Goal: Complete application form

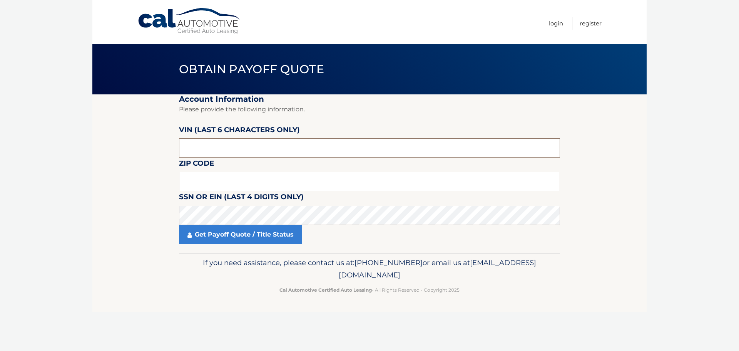
click at [256, 144] on input "text" at bounding box center [369, 147] width 381 height 19
drag, startPoint x: 259, startPoint y: 148, endPoint x: 0, endPoint y: 132, distance: 259.9
click at [11, 137] on body "Cal Automotive Menu Login Register Obtain Payoff Quote" at bounding box center [369, 175] width 739 height 351
paste input "PU1403"
type input "PU1403"
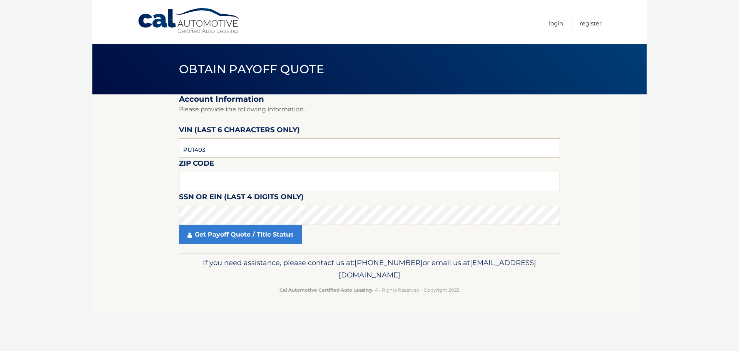
click at [230, 181] on input "text" at bounding box center [369, 181] width 381 height 19
click at [251, 145] on input "PU1403" at bounding box center [369, 147] width 381 height 19
click at [344, 150] on input "text" at bounding box center [369, 147] width 381 height 19
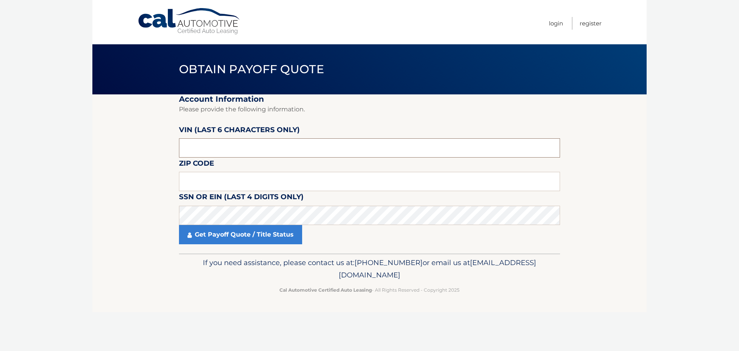
click at [344, 150] on input "text" at bounding box center [369, 147] width 381 height 19
paste input "140383"
type input "140383"
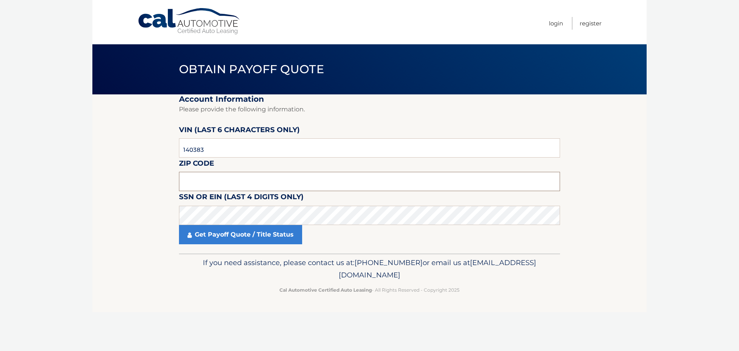
click at [298, 180] on input "text" at bounding box center [369, 181] width 381 height 19
type input "11787"
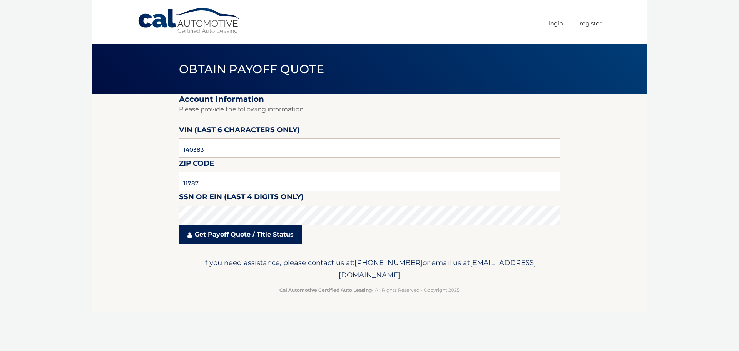
click at [270, 233] on link "Get Payoff Quote / Title Status" at bounding box center [240, 234] width 123 height 19
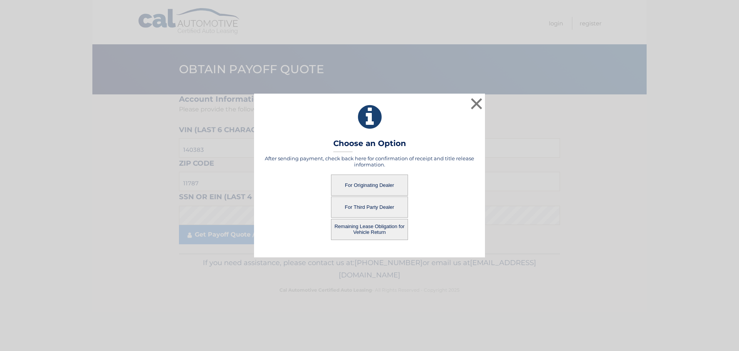
click at [384, 183] on button "For Originating Dealer" at bounding box center [369, 184] width 77 height 21
click at [368, 185] on button "For Originating Dealer" at bounding box center [369, 184] width 77 height 21
